Goal: Browse casually

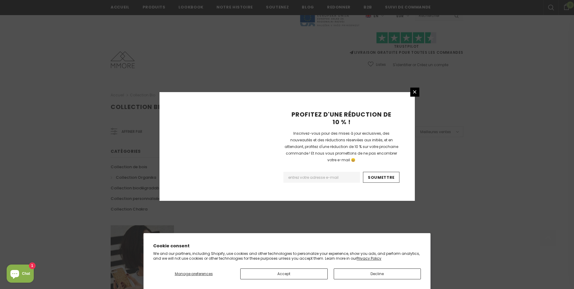
scroll to position [344, 0]
